Goal: Task Accomplishment & Management: Use online tool/utility

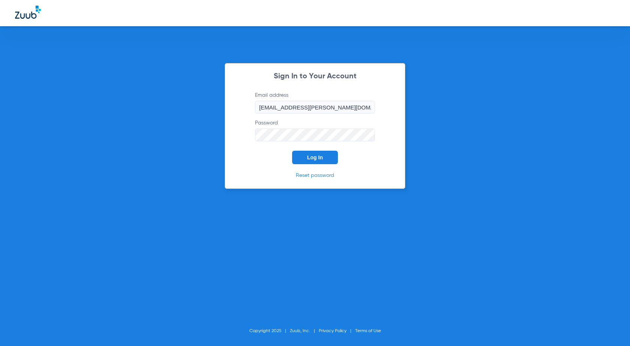
click at [316, 158] on span "Log In" at bounding box center [315, 158] width 16 height 6
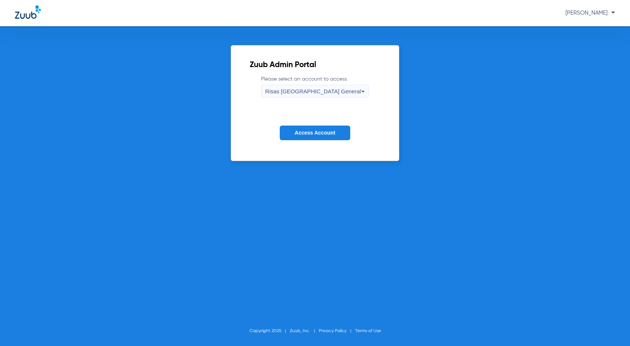
click at [291, 130] on button "Access Account" at bounding box center [315, 133] width 71 height 15
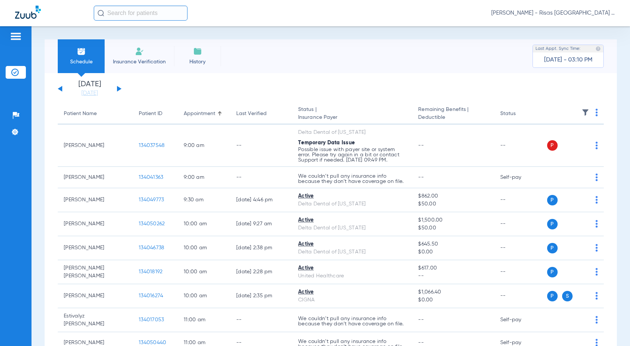
click at [162, 65] on li "Insurance Verification" at bounding box center [139, 56] width 69 height 34
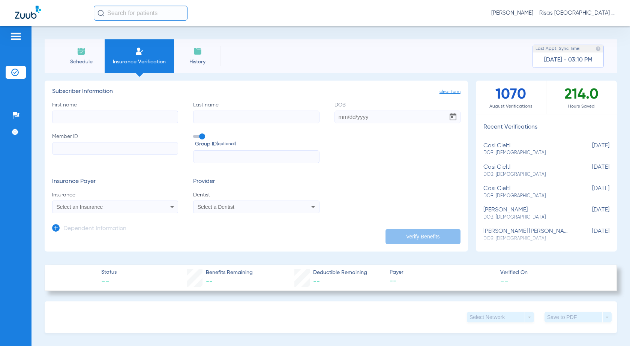
click at [84, 210] on span "Select an Insurance" at bounding box center [80, 207] width 47 height 6
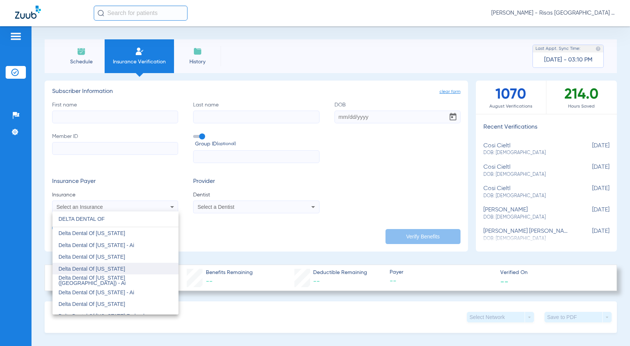
type input "DELTA DENTAL OF"
click at [117, 266] on span "Delta Dental Of [US_STATE]" at bounding box center [92, 269] width 67 height 6
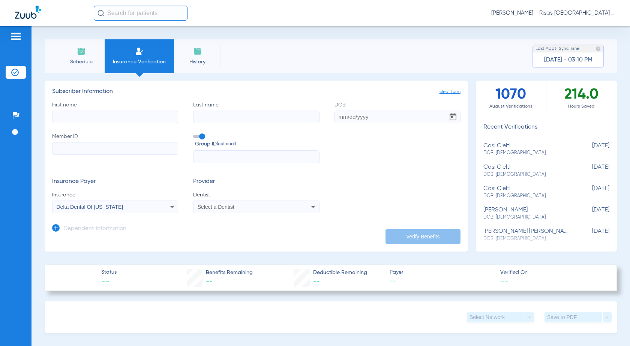
click at [75, 150] on input "Member ID" at bounding box center [115, 148] width 126 height 13
paste input "202-83-5565"
click at [68, 147] on input "202-83-5565" at bounding box center [115, 148] width 126 height 13
type input "202835565"
click at [113, 114] on input "First name" at bounding box center [115, 117] width 126 height 13
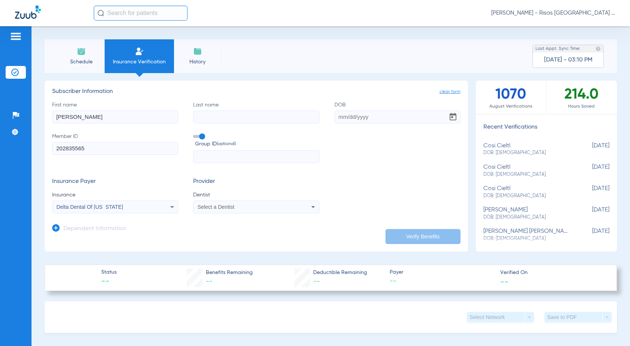
type input "[PERSON_NAME]"
click at [352, 117] on input "DOB" at bounding box center [398, 117] width 126 height 13
type input "[DATE]"
click at [232, 211] on div "Select a Dentist" at bounding box center [256, 207] width 125 height 9
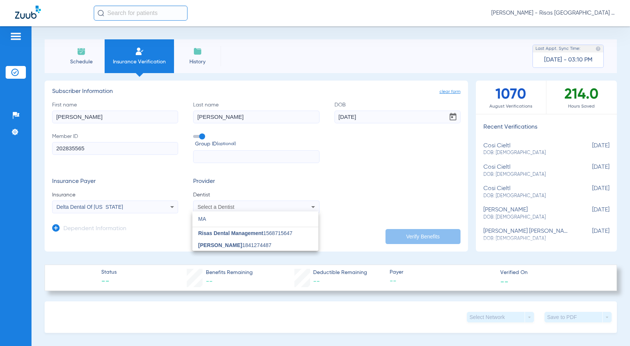
type input "M"
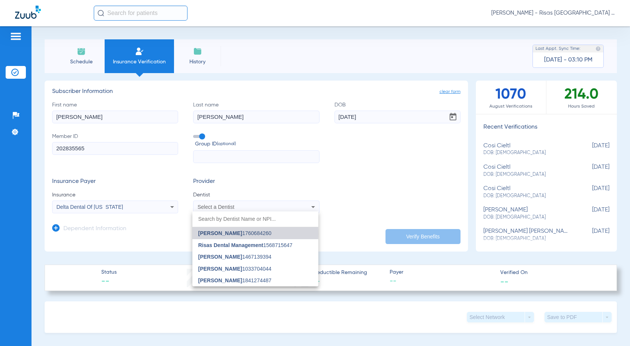
click at [235, 234] on span "[PERSON_NAME]" at bounding box center [220, 233] width 44 height 6
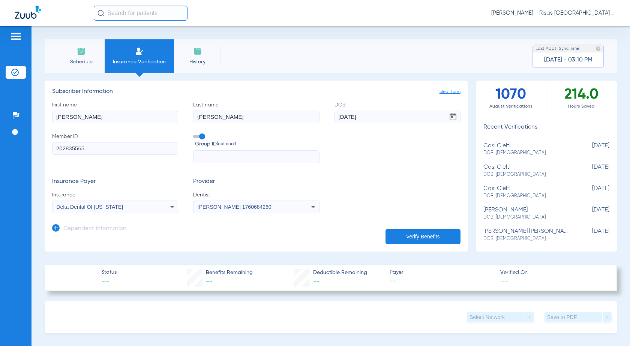
click at [412, 236] on button "Verify Benefits" at bounding box center [423, 236] width 75 height 15
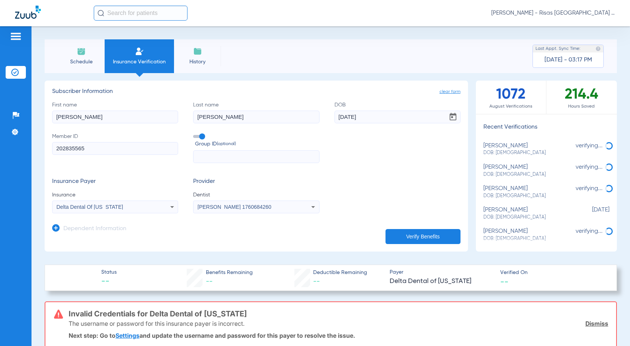
click at [80, 211] on div "Delta Dental Of [US_STATE]" at bounding box center [115, 207] width 125 height 9
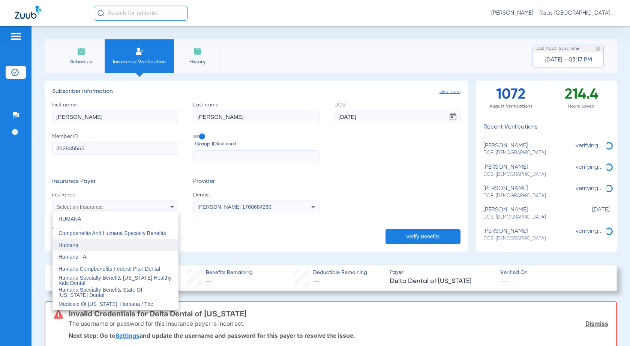
type input "HUMANA"
click at [87, 247] on mat-option "Humana" at bounding box center [116, 245] width 126 height 12
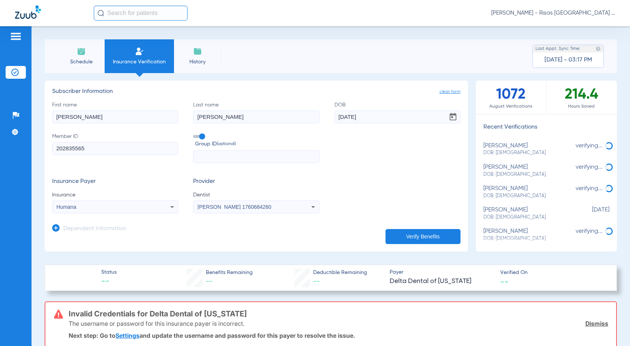
drag, startPoint x: 93, startPoint y: 149, endPoint x: 0, endPoint y: 129, distance: 95.3
click at [0, 130] on div "Patients Insurance Verification Setup Help Center Settings Schedule Insurance V…" at bounding box center [315, 199] width 630 height 346
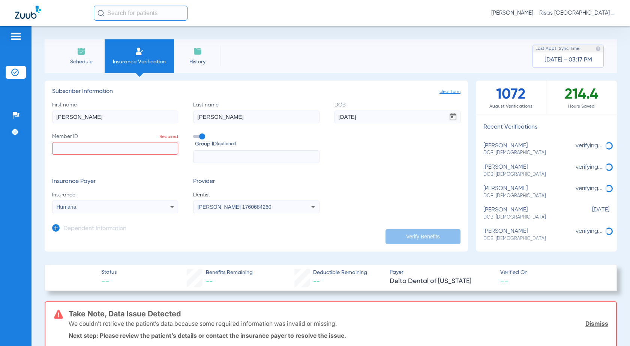
drag, startPoint x: 229, startPoint y: 116, endPoint x: 168, endPoint y: 108, distance: 61.8
click at [168, 108] on div "First name [PERSON_NAME] Last name [PERSON_NAME] [DEMOGRAPHIC_DATA] Member ID R…" at bounding box center [256, 132] width 409 height 62
drag, startPoint x: 99, startPoint y: 119, endPoint x: 68, endPoint y: 107, distance: 33.6
click at [0, 91] on div "Patients Insurance Verification Setup Help Center Settings Schedule Insurance V…" at bounding box center [315, 199] width 630 height 346
drag, startPoint x: 370, startPoint y: 119, endPoint x: 295, endPoint y: 115, distance: 75.1
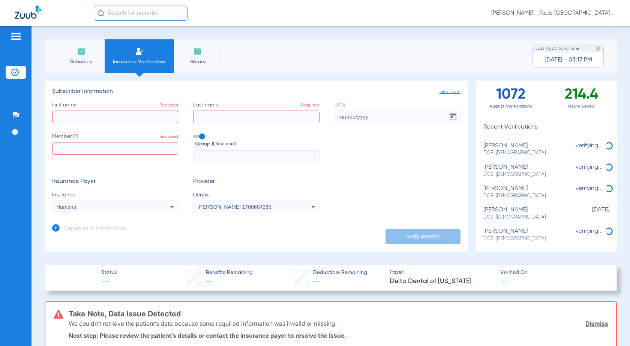
click at [295, 115] on div "First name Required Last name Required DOB Member ID Required Group ID (optiona…" at bounding box center [256, 132] width 409 height 62
click at [77, 116] on input "First name Required" at bounding box center [115, 117] width 126 height 13
type input "cosi"
type input "cielto"
type input "[DATE]"
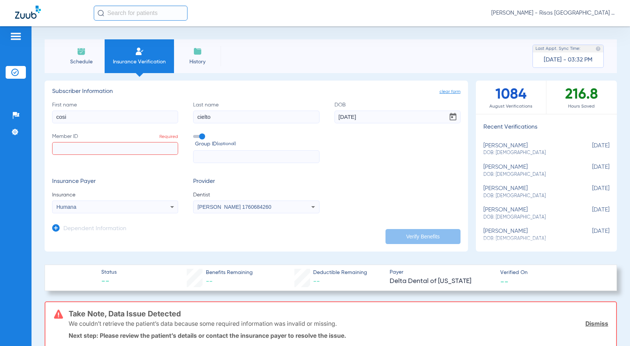
click at [81, 146] on input "Member ID Required" at bounding box center [115, 148] width 126 height 13
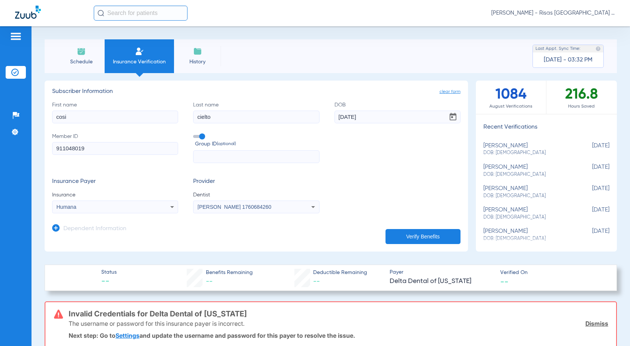
type input "911048019"
click at [227, 158] on input "text" at bounding box center [256, 156] width 126 height 13
type input "0014959901"
click at [169, 206] on icon at bounding box center [172, 207] width 9 height 9
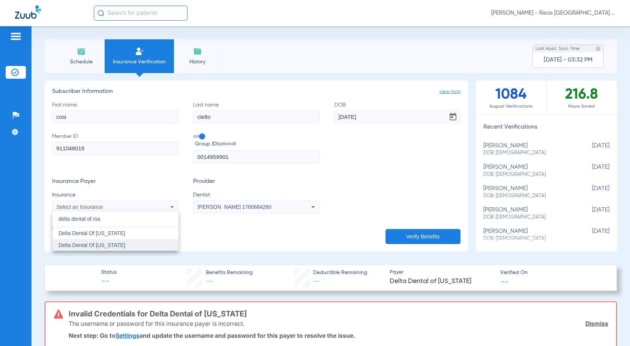
type input "delta dental of ma"
click at [152, 245] on mat-option "Delta Dental Of [US_STATE]" at bounding box center [116, 245] width 126 height 12
click at [402, 239] on button "Verify Benefits" at bounding box center [423, 236] width 75 height 15
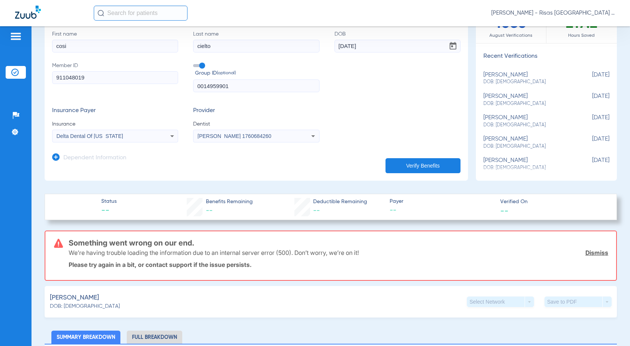
scroll to position [5, 0]
